Goal: Task Accomplishment & Management: Complete application form

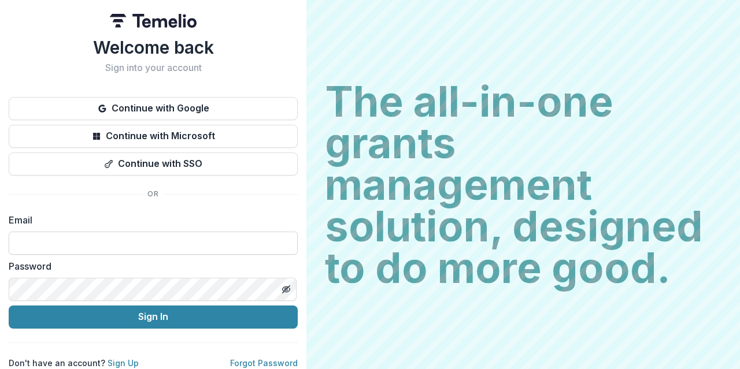
click at [105, 244] on input at bounding box center [153, 243] width 289 height 23
click at [116, 358] on link "Sign Up" at bounding box center [123, 363] width 31 height 10
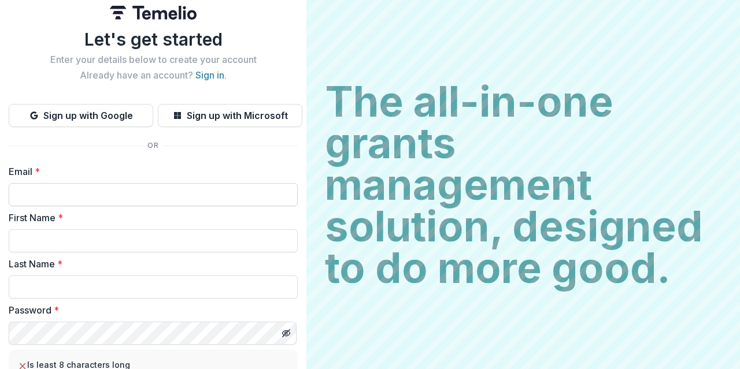
click at [139, 195] on input "Email *" at bounding box center [153, 194] width 289 height 23
type input "**********"
click at [120, 243] on input "First Name *" at bounding box center [153, 240] width 289 height 23
type input "***"
type input "******"
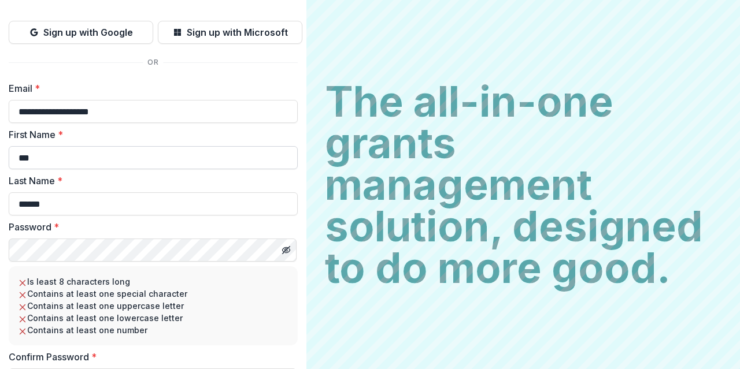
scroll to position [155, 0]
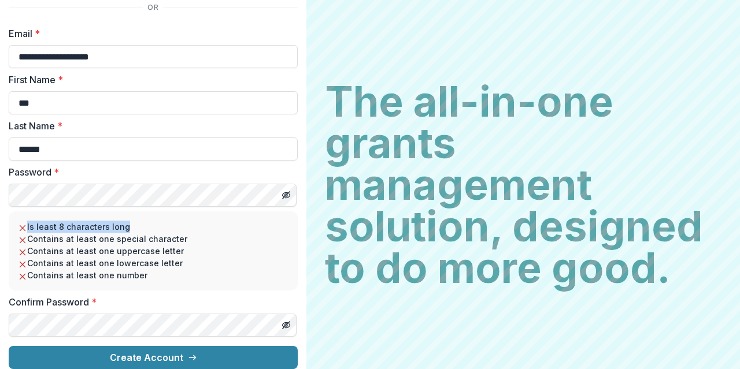
drag, startPoint x: 153, startPoint y: 271, endPoint x: 23, endPoint y: 212, distance: 142.6
click at [23, 221] on ul "Is least 8 characters long Contains at least one special character Contains at …" at bounding box center [153, 251] width 271 height 61
copy li "Is least 8 characters long"
click at [253, 233] on li "Contains at least one special character" at bounding box center [153, 239] width 271 height 12
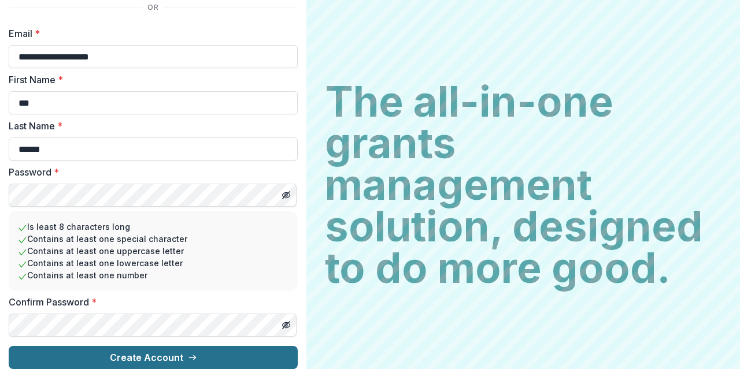
click at [160, 352] on button "Create Account" at bounding box center [153, 357] width 289 height 23
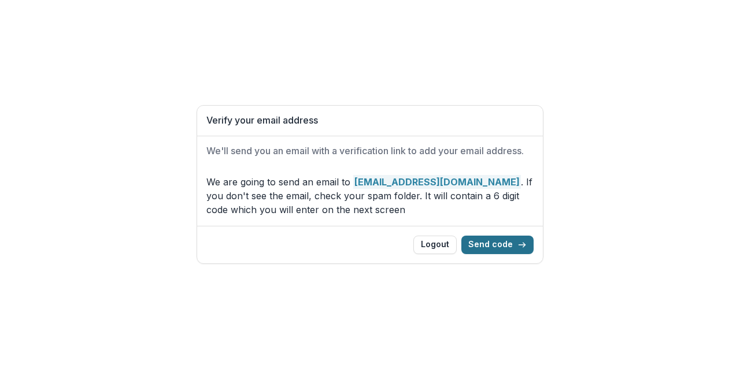
click at [498, 245] on button "Send code" at bounding box center [497, 245] width 72 height 18
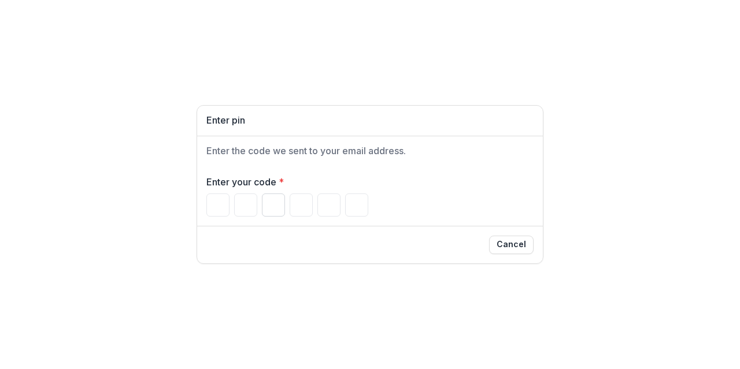
paste input "*"
type input "*"
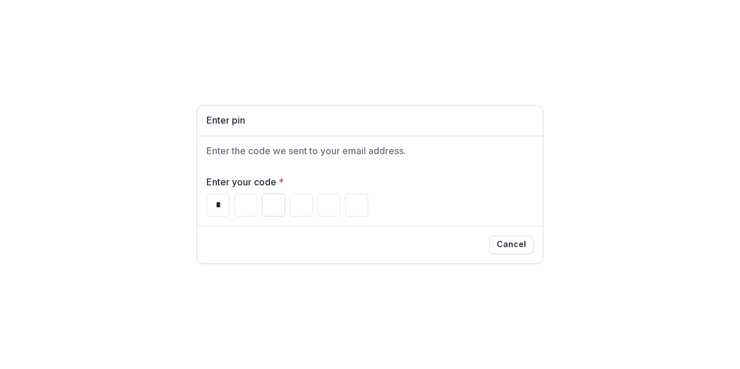
type input "*"
